Goal: Task Accomplishment & Management: Complete application form

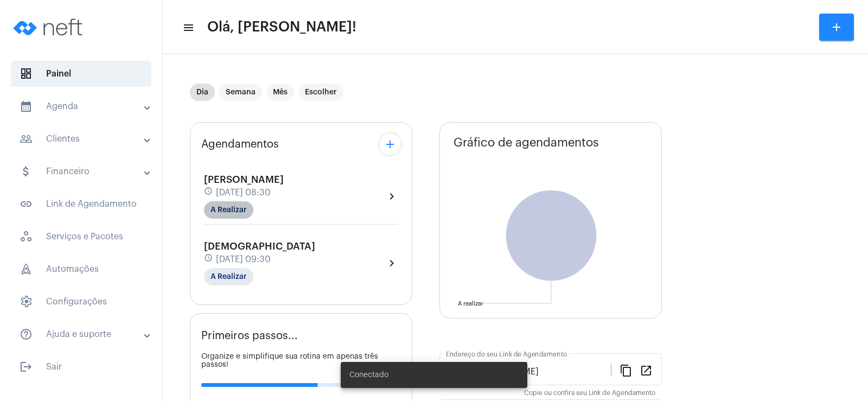
click at [230, 208] on mat-chip "A Realizar" at bounding box center [228, 209] width 49 height 17
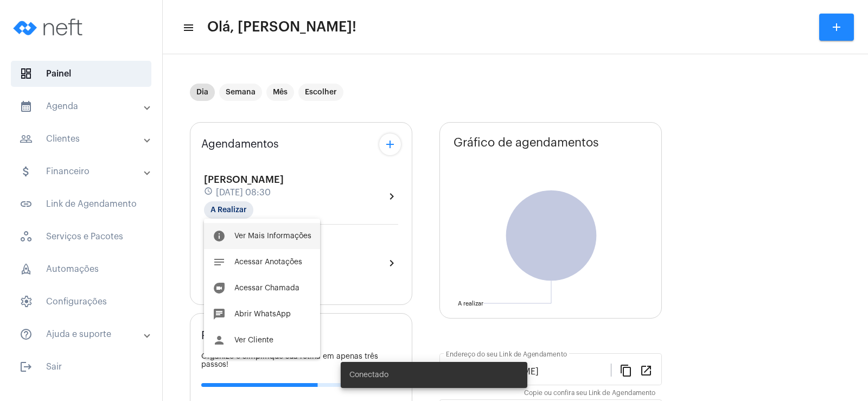
click at [285, 234] on span "Ver Mais Informações" at bounding box center [272, 236] width 77 height 8
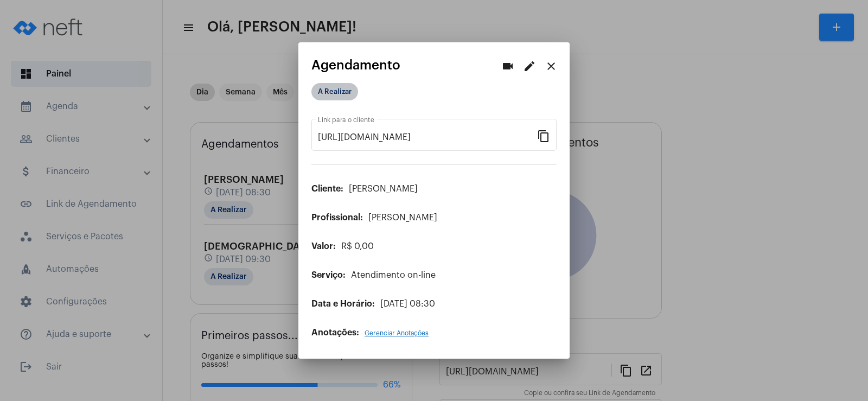
click at [351, 88] on mat-chip "A Realizar" at bounding box center [334, 91] width 47 height 17
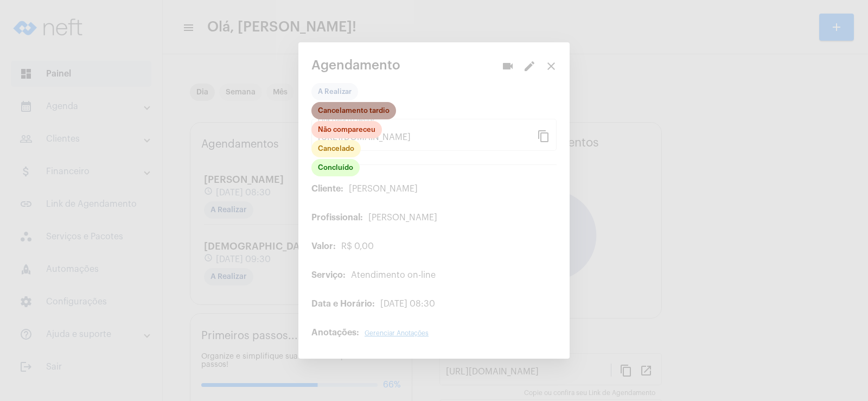
click at [355, 116] on mat-chip "Cancelamento tardio" at bounding box center [353, 110] width 85 height 17
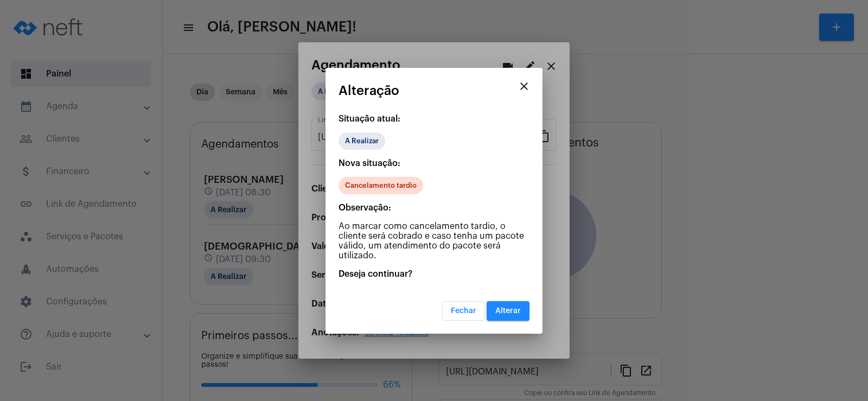
click at [513, 310] on span "Alterar" at bounding box center [508, 311] width 26 height 8
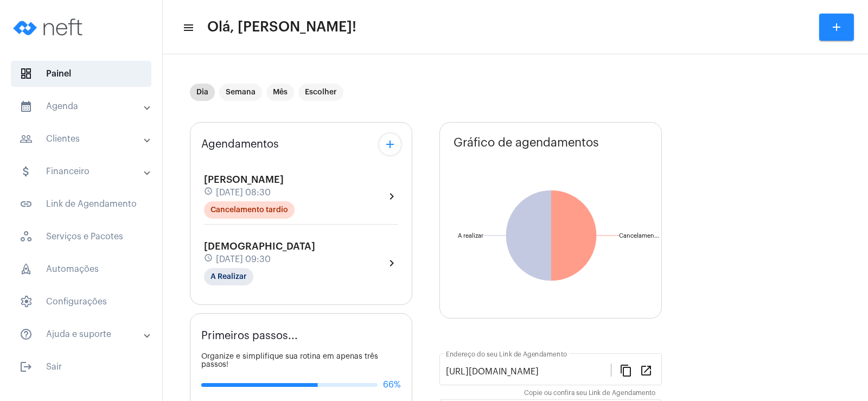
click at [393, 154] on button "add" at bounding box center [390, 144] width 22 height 22
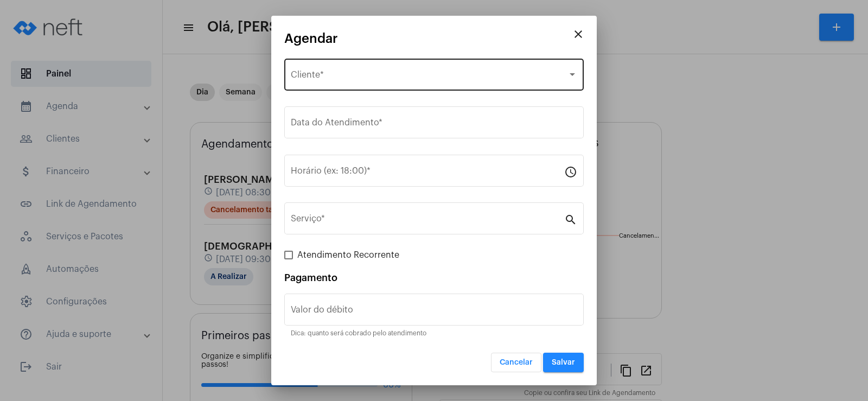
click at [321, 68] on div "Selecione o Cliente Cliente *" at bounding box center [434, 73] width 286 height 34
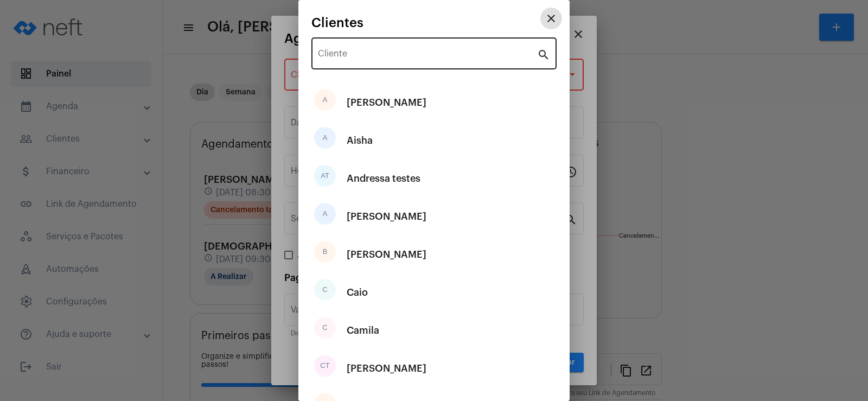
click at [336, 54] on input "Cliente" at bounding box center [427, 56] width 219 height 10
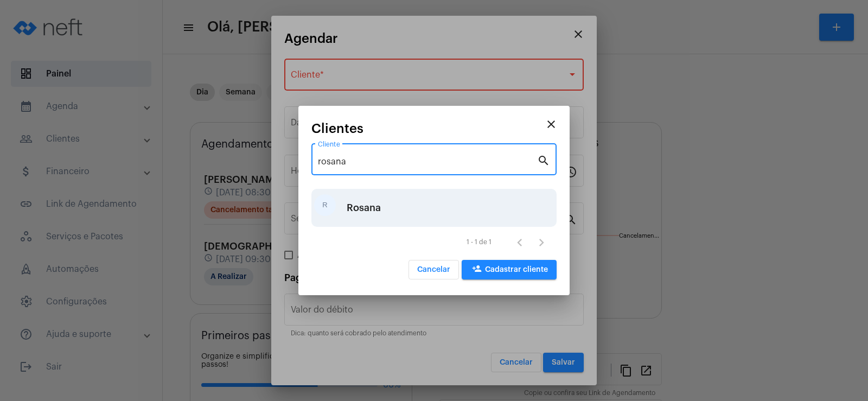
type input "rosana"
click at [371, 201] on div "Rosana" at bounding box center [364, 208] width 34 height 33
type input "R$"
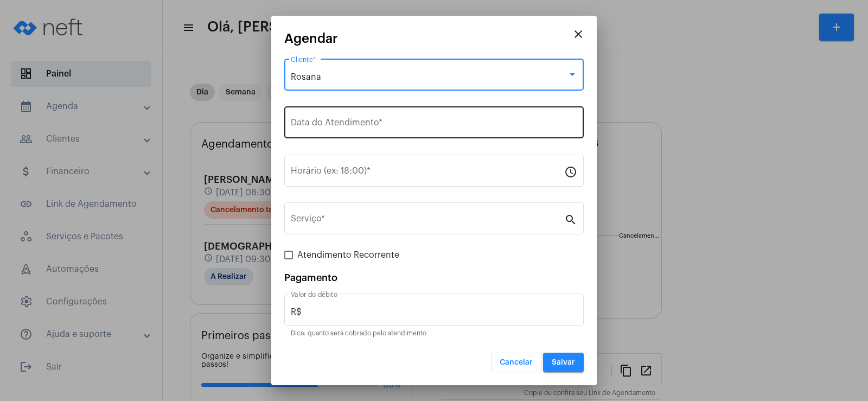
click at [339, 119] on div "Data do Atendimento *" at bounding box center [434, 121] width 286 height 34
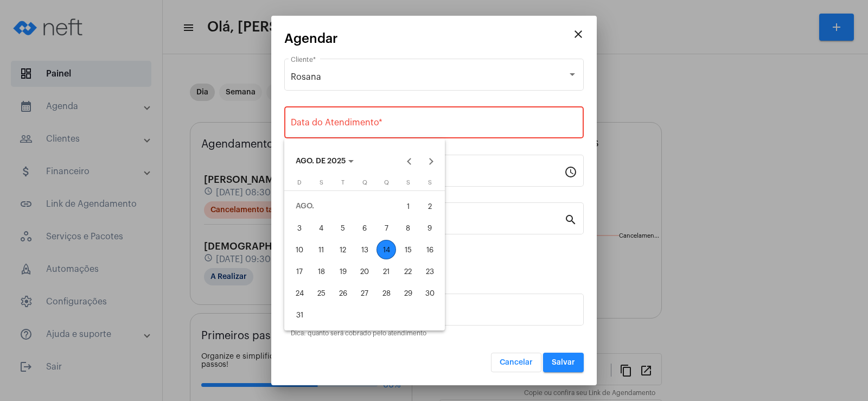
click at [393, 250] on div "14" at bounding box center [387, 250] width 20 height 20
type input "[DATE]"
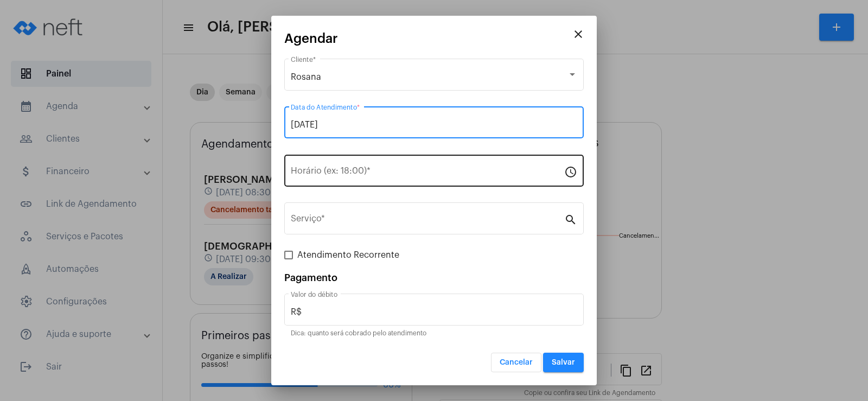
click at [337, 176] on input "Horário (ex: 18:00) *" at bounding box center [427, 173] width 273 height 10
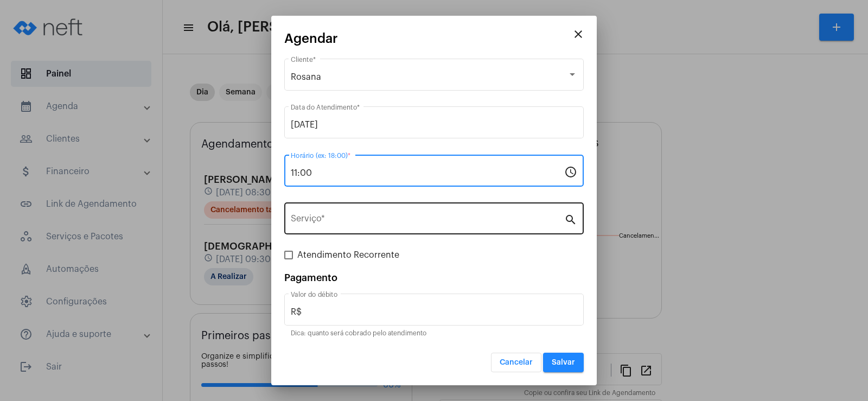
type input "11:00"
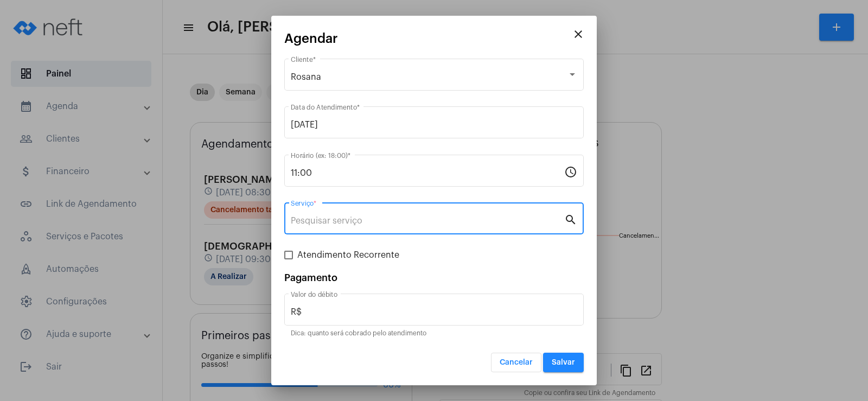
click at [336, 218] on input "Serviço *" at bounding box center [427, 221] width 273 height 10
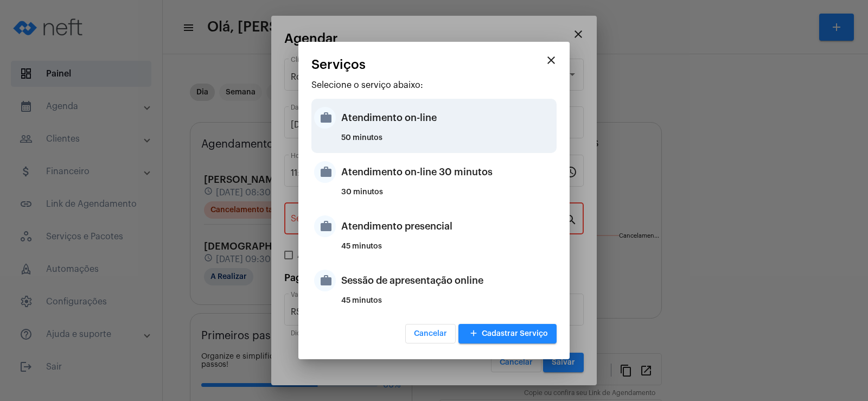
click at [391, 122] on div "Atendimento on-line" at bounding box center [447, 117] width 213 height 33
type input "Atendimento on-line"
type input "R$ 0"
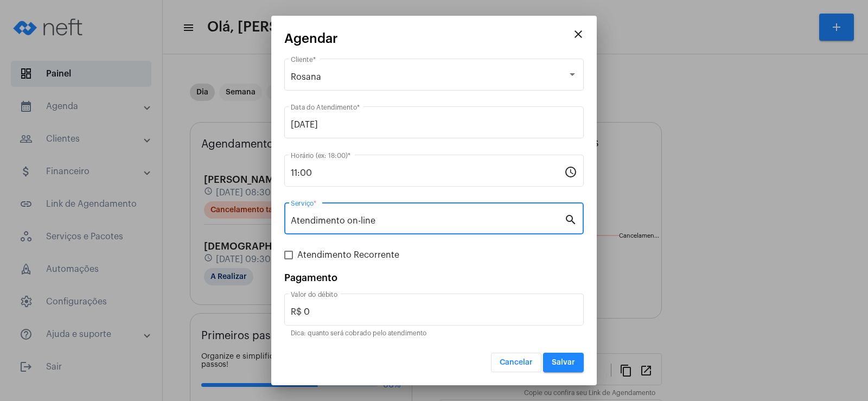
click at [565, 367] on button "Salvar" at bounding box center [563, 363] width 41 height 20
